Goal: Navigation & Orientation: Find specific page/section

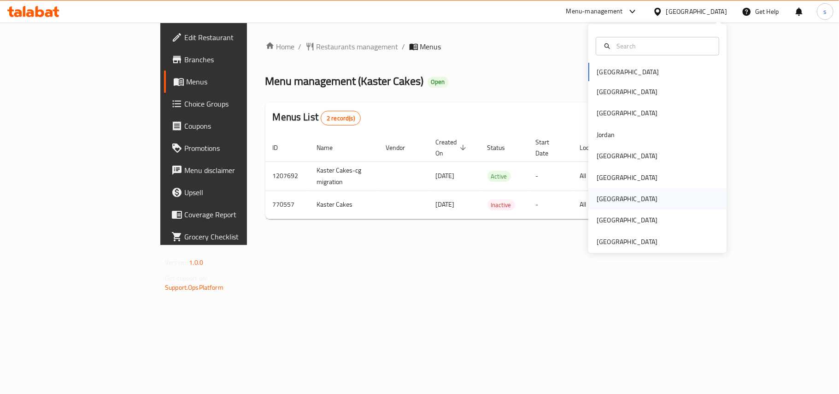
click at [606, 200] on div "[GEOGRAPHIC_DATA]" at bounding box center [627, 198] width 76 height 21
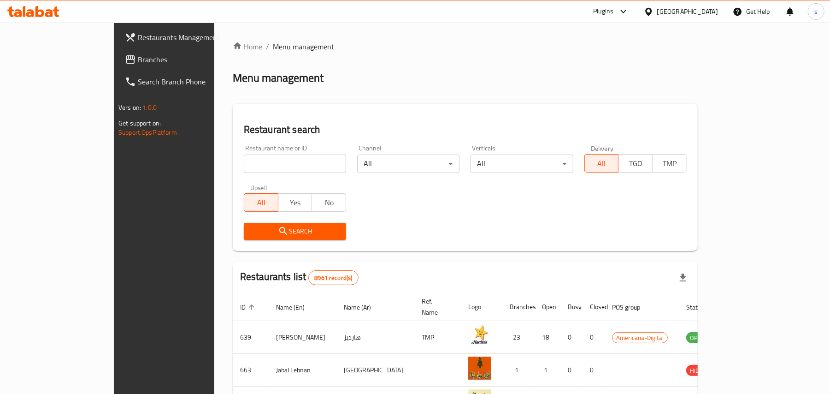
click at [138, 58] on span "Branches" at bounding box center [191, 59] width 107 height 11
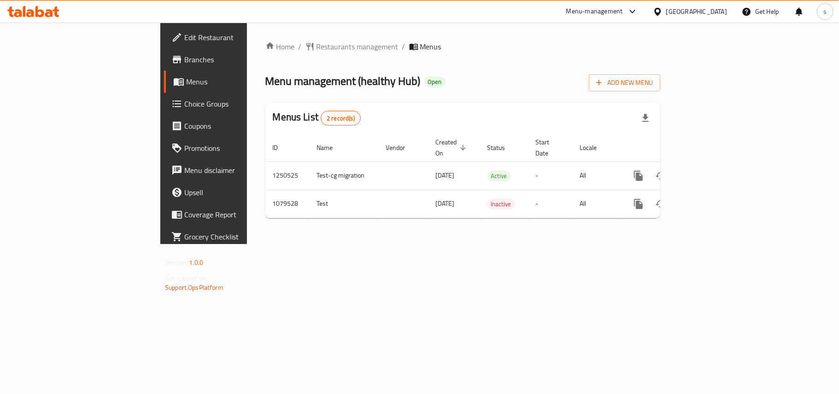
click at [683, 16] on div "[GEOGRAPHIC_DATA]" at bounding box center [696, 11] width 61 height 10
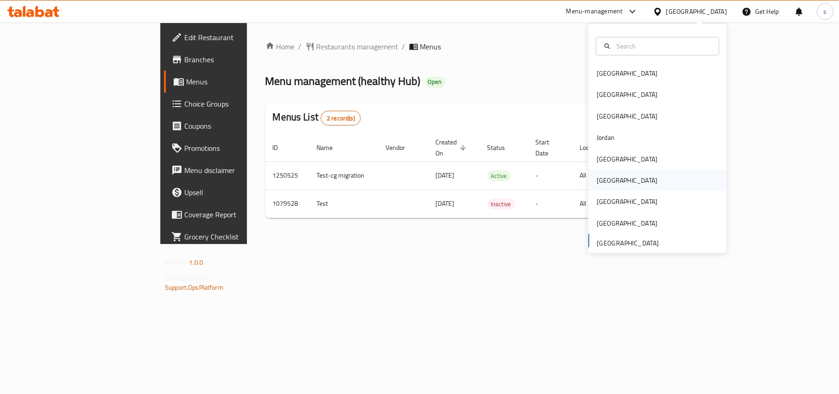
click at [597, 181] on div "[GEOGRAPHIC_DATA]" at bounding box center [627, 180] width 61 height 10
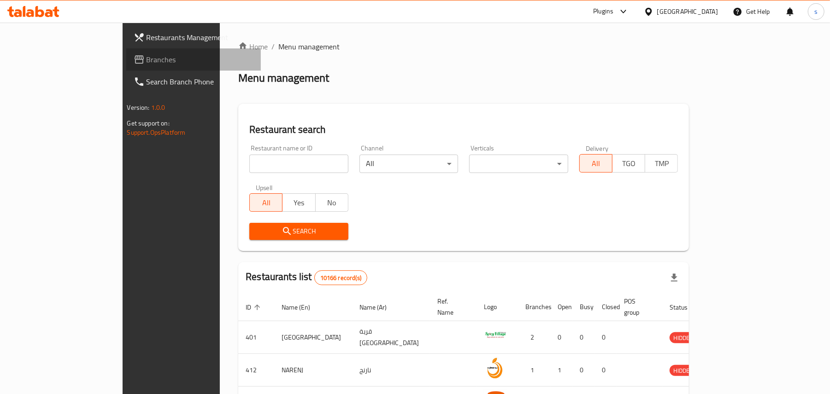
click at [147, 56] on span "Branches" at bounding box center [200, 59] width 107 height 11
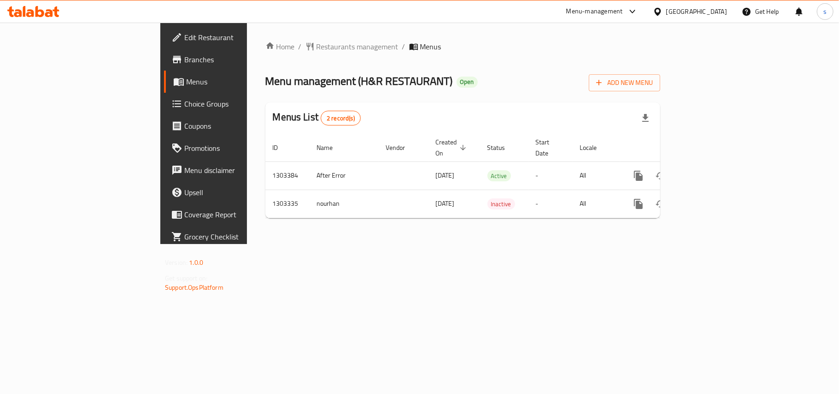
click at [716, 12] on div "[GEOGRAPHIC_DATA]" at bounding box center [696, 11] width 61 height 10
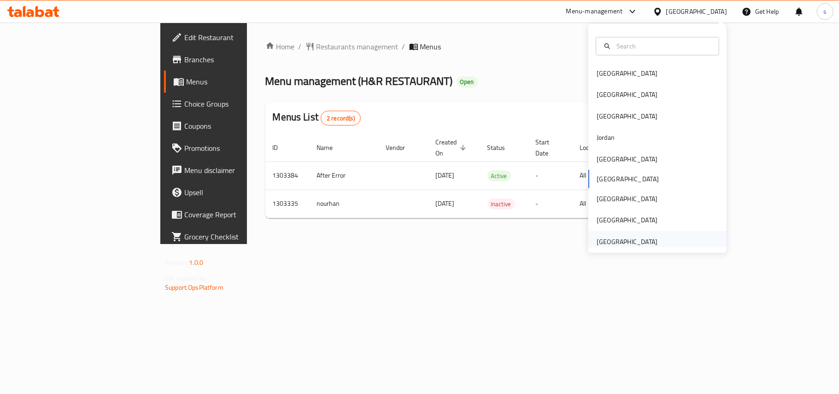
click at [628, 245] on div "[GEOGRAPHIC_DATA]" at bounding box center [627, 241] width 61 height 10
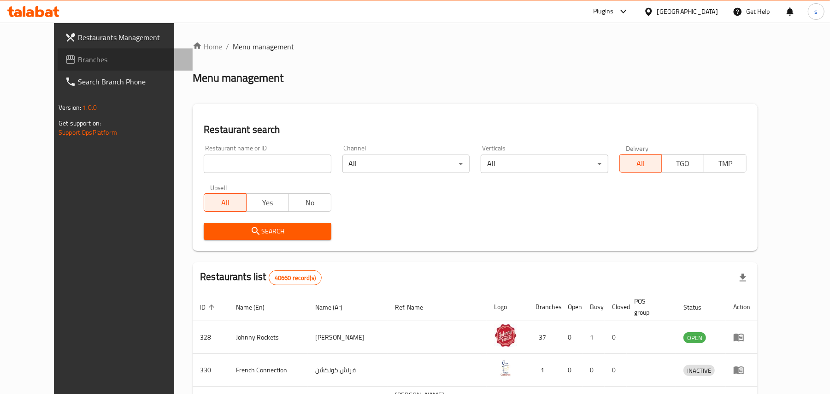
click at [78, 61] on span "Branches" at bounding box center [131, 59] width 107 height 11
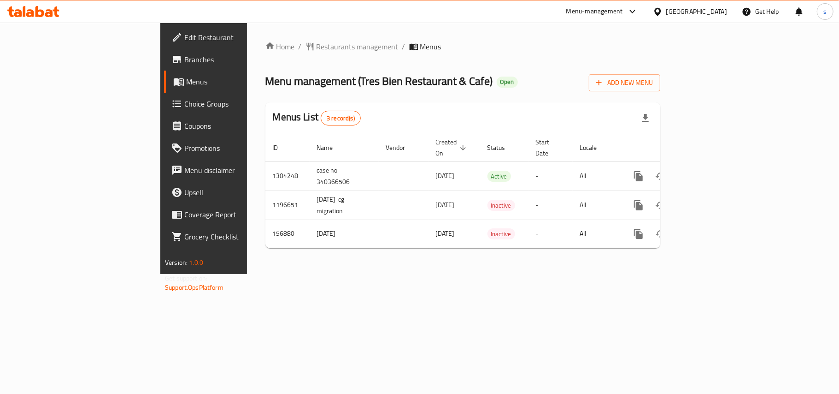
click at [682, 13] on div "[GEOGRAPHIC_DATA]" at bounding box center [696, 11] width 61 height 10
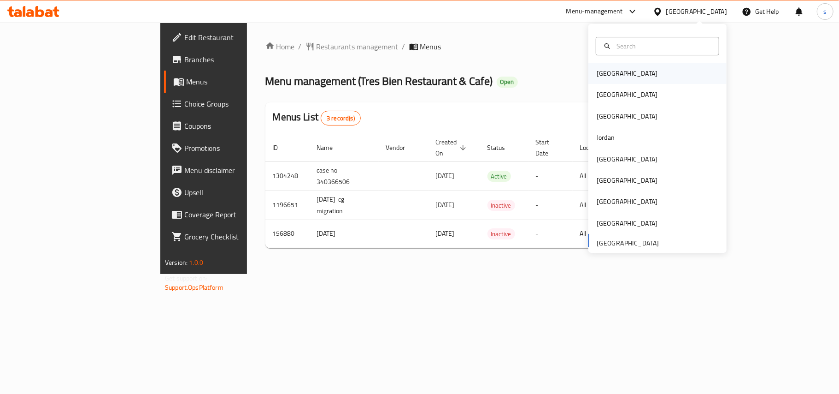
click at [597, 71] on div "[GEOGRAPHIC_DATA]" at bounding box center [627, 73] width 61 height 10
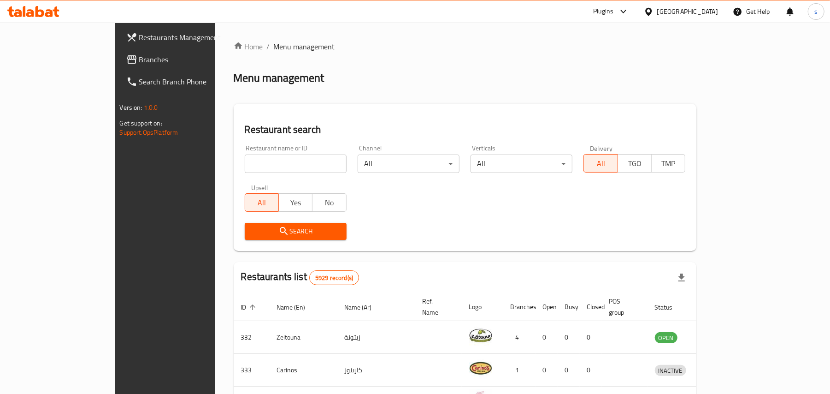
click at [701, 12] on div "[GEOGRAPHIC_DATA]" at bounding box center [687, 11] width 61 height 10
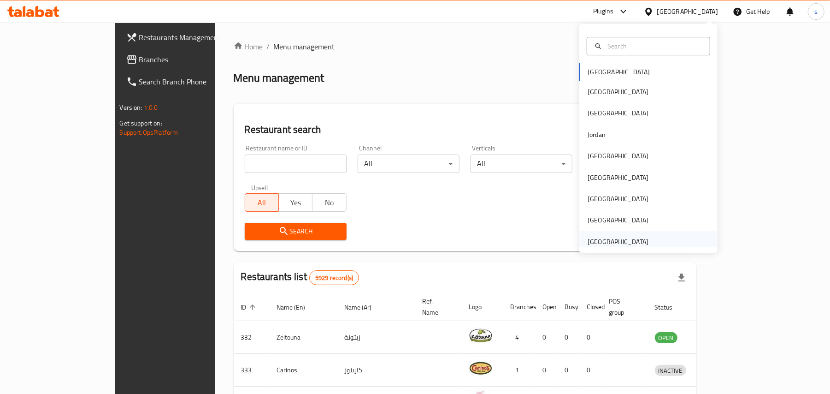
click at [605, 242] on div "[GEOGRAPHIC_DATA]" at bounding box center [618, 241] width 61 height 10
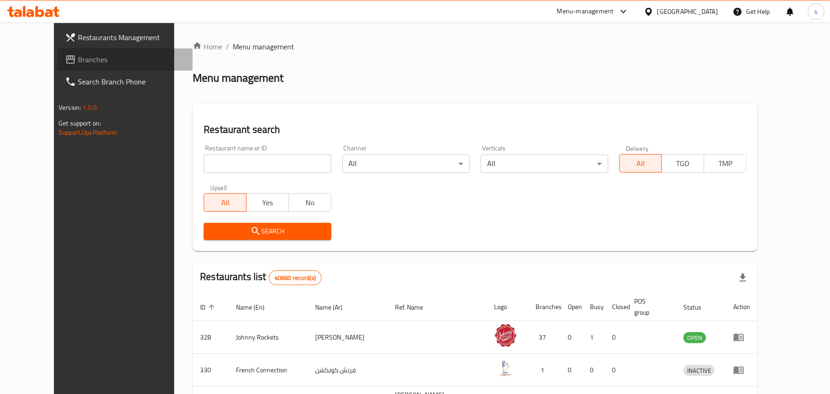
click at [78, 64] on span "Branches" at bounding box center [131, 59] width 107 height 11
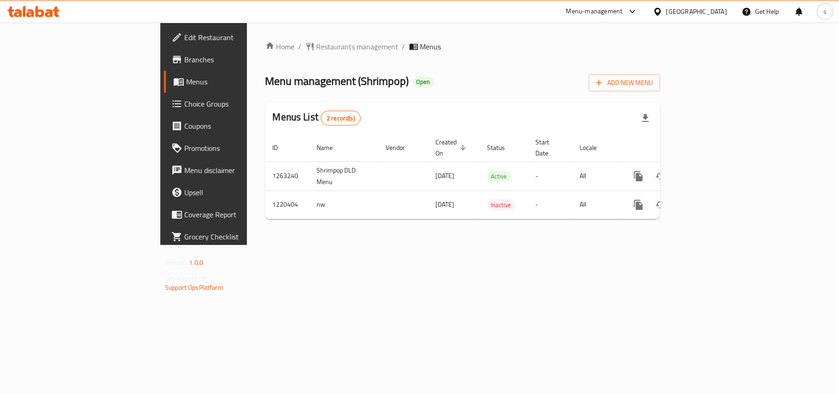
click at [723, 11] on div "[GEOGRAPHIC_DATA]" at bounding box center [696, 11] width 61 height 10
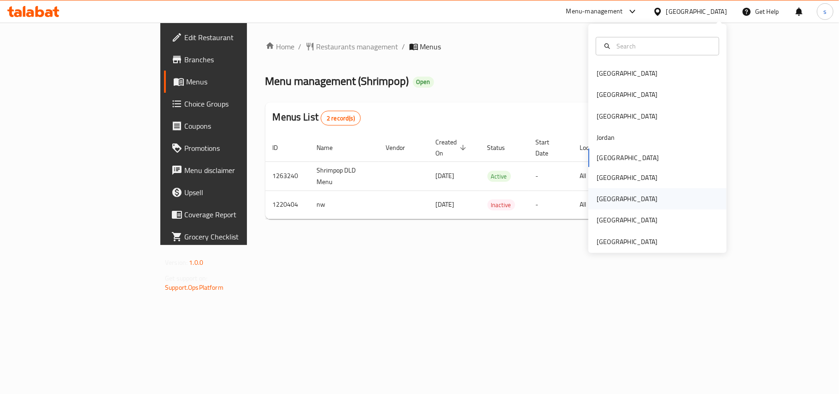
click at [597, 194] on div "[GEOGRAPHIC_DATA]" at bounding box center [627, 199] width 61 height 10
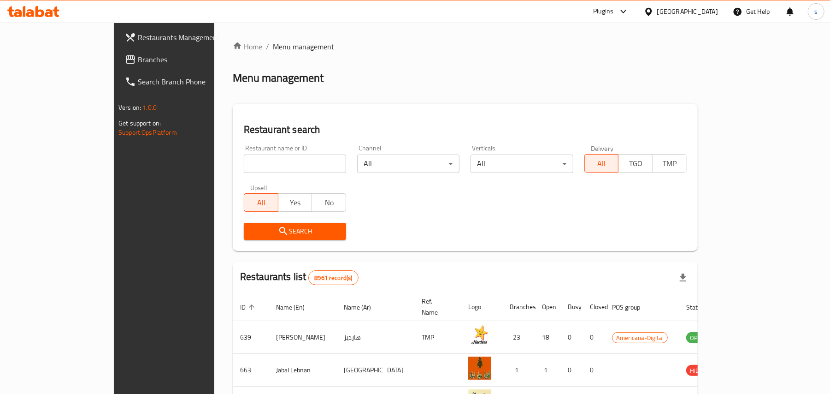
click at [138, 61] on span "Branches" at bounding box center [191, 59] width 107 height 11
